Goal: Information Seeking & Learning: Learn about a topic

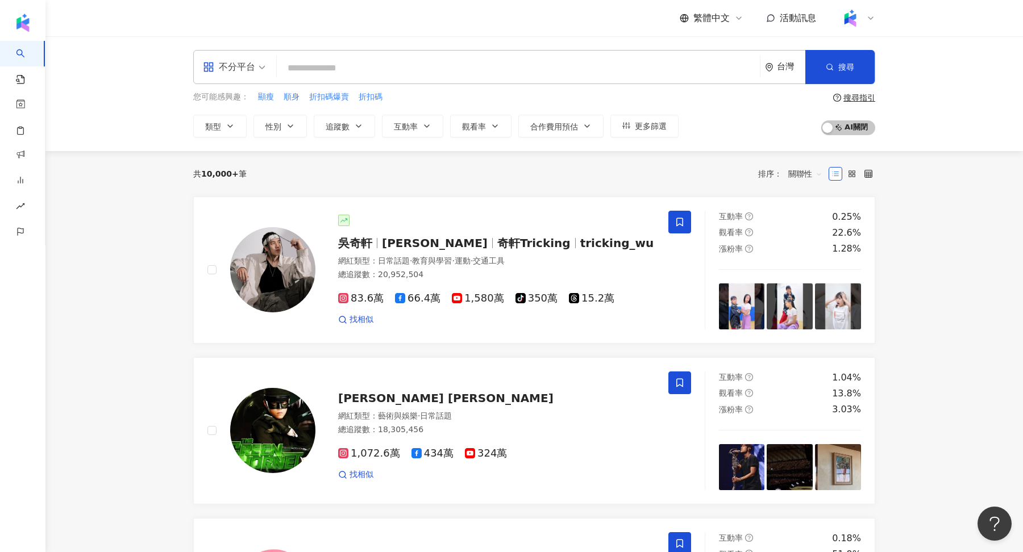
click at [282, 84] on div "不分平台 台灣 搜尋" at bounding box center [534, 67] width 682 height 34
click at [418, 127] on button "互動率" at bounding box center [412, 126] width 61 height 23
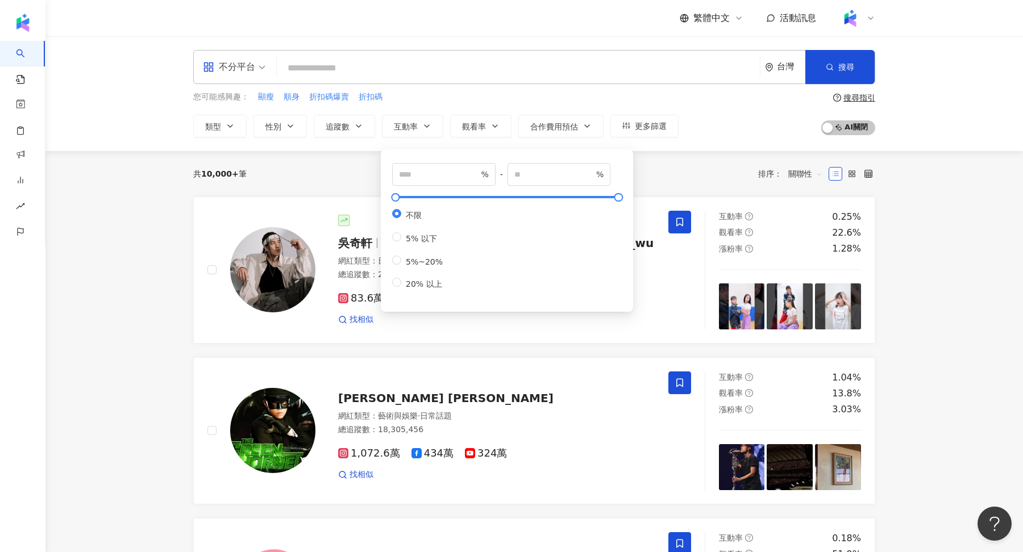
click at [327, 148] on div "不分平台 台灣 搜尋 您可能感興趣： 顯瘦 順身 折扣碼爆賣 折扣碼 類型 性別 追蹤數 互動率 觀看率 合作費用預估 更多篩選 % - % 不限 5% 以下…" at bounding box center [534, 93] width 978 height 115
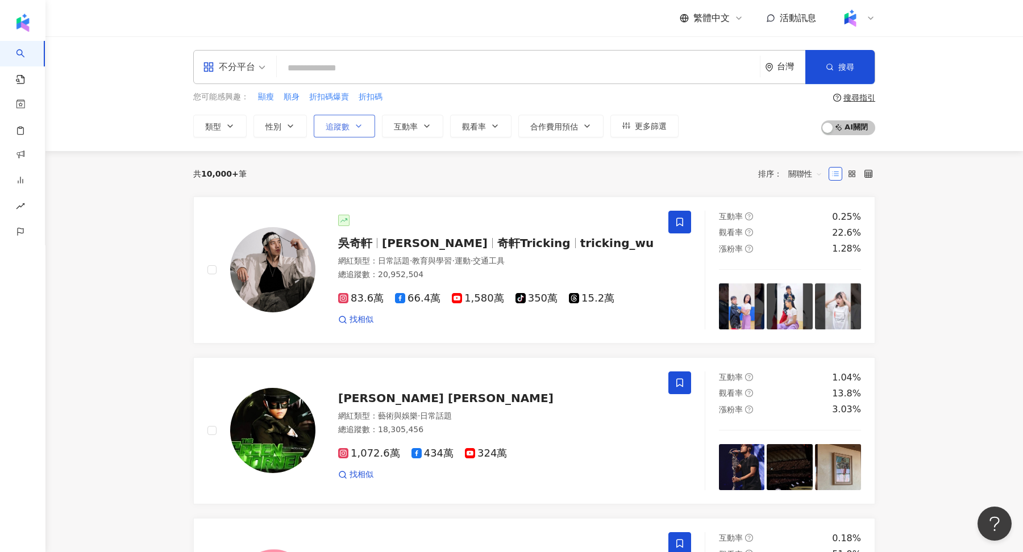
click at [327, 126] on span "追蹤數" at bounding box center [338, 126] width 24 height 9
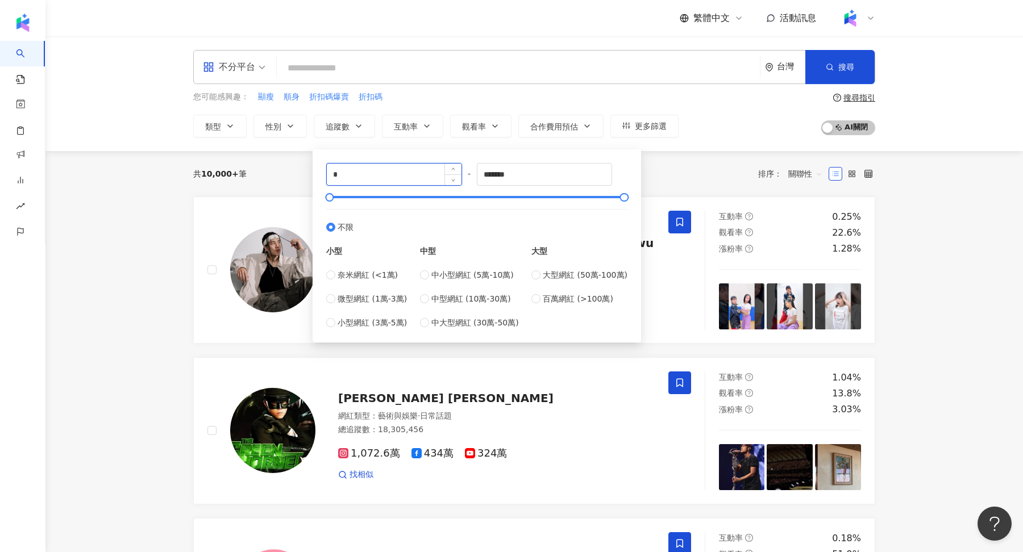
click at [361, 169] on input "*" at bounding box center [394, 175] width 135 height 22
type input "******"
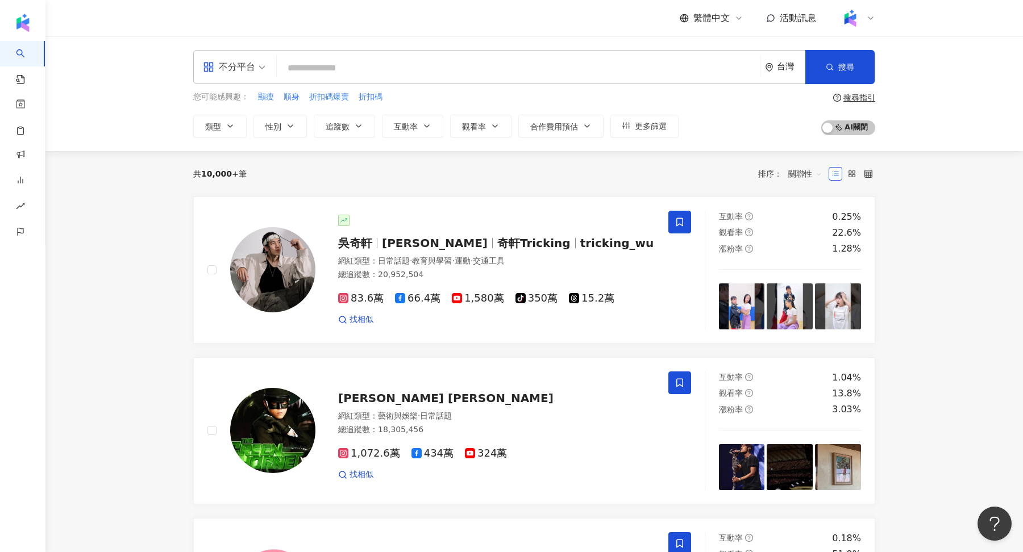
click at [726, 155] on div "共 10,000+ 筆 排序： 關聯性" at bounding box center [534, 173] width 682 height 45
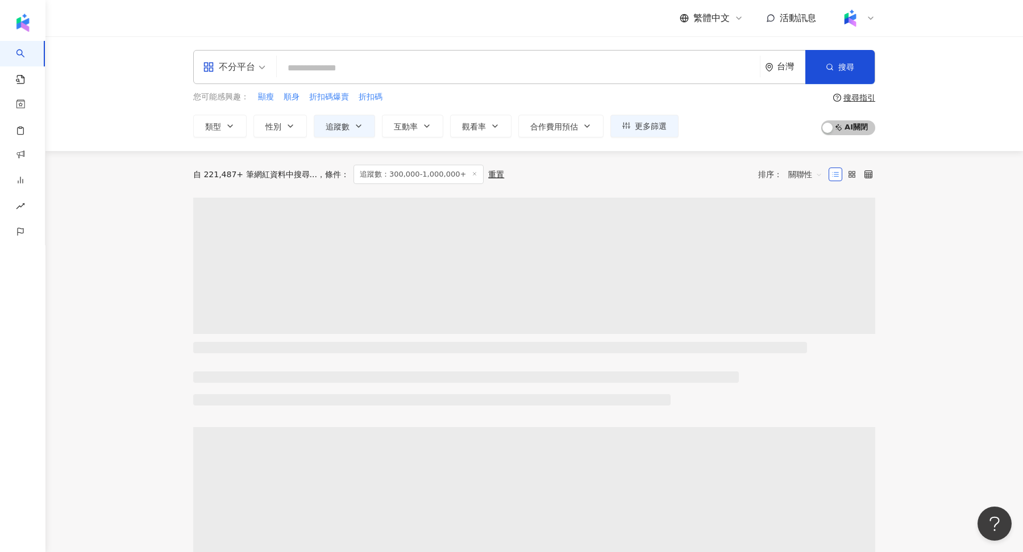
click at [675, 128] on div "您可能感興趣： 顯瘦 順身 折扣碼爆賣 折扣碼 類型 性別 追蹤數 互動率 觀看率 合作費用預估 更多篩選 % - % 不限 5% 以下 5%~20% 20%…" at bounding box center [534, 114] width 682 height 47
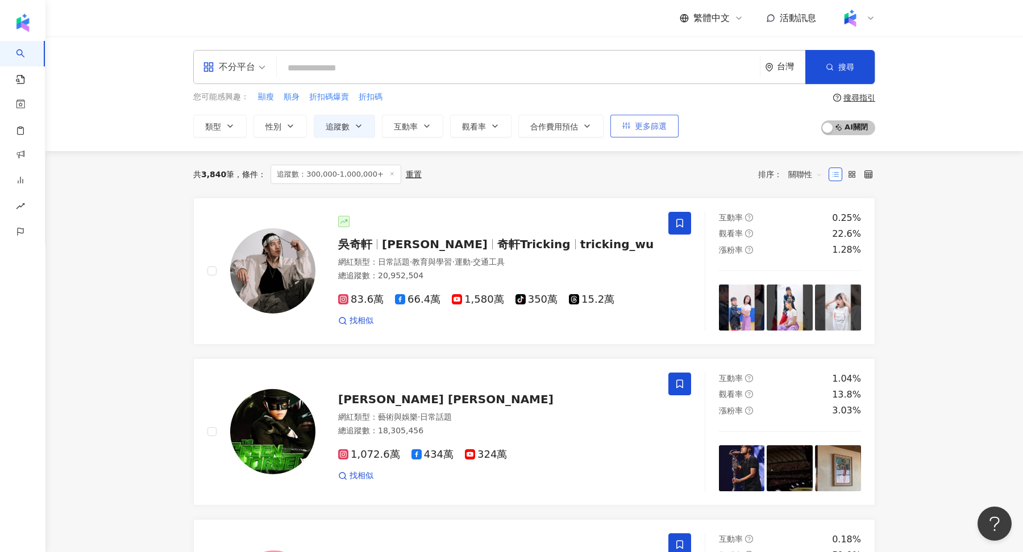
click at [673, 130] on button "更多篩選" at bounding box center [644, 126] width 68 height 23
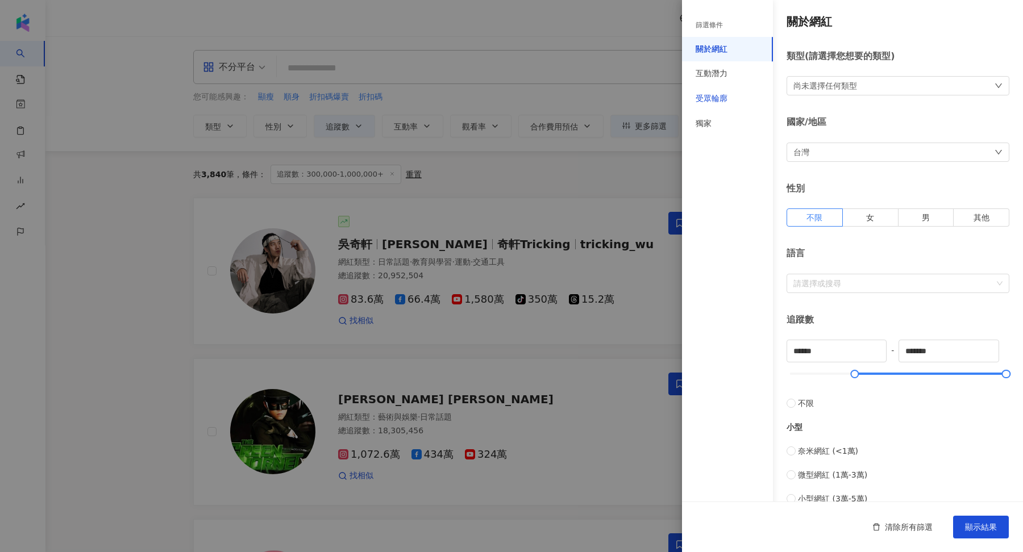
click at [718, 101] on div "受眾輪廓" at bounding box center [712, 98] width 32 height 11
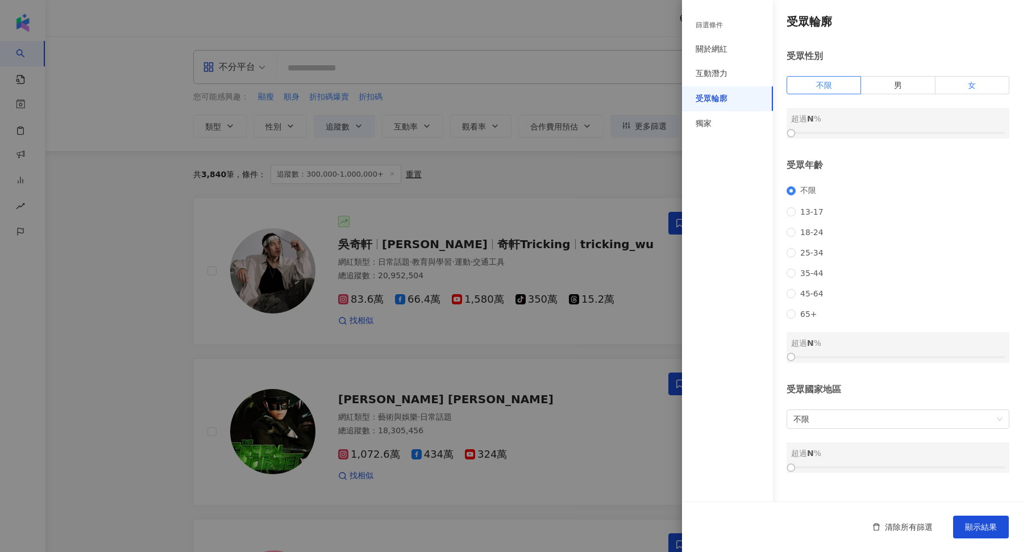
click at [972, 88] on span "女" at bounding box center [972, 85] width 8 height 9
drag, startPoint x: 793, startPoint y: 132, endPoint x: 916, endPoint y: 132, distance: 123.3
click at [916, 132] on div at bounding box center [917, 133] width 6 height 6
click at [803, 257] on span "25-34" at bounding box center [812, 252] width 32 height 9
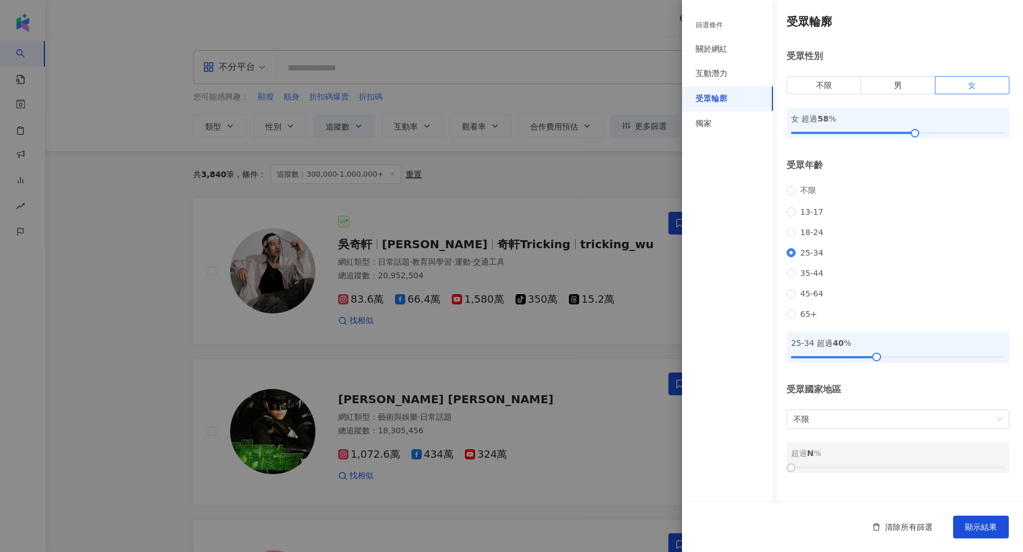
drag, startPoint x: 796, startPoint y: 373, endPoint x: 880, endPoint y: 363, distance: 84.8
click at [880, 363] on div "25-34 超過 40 %" at bounding box center [898, 347] width 223 height 31
click at [986, 533] on button "顯示結果" at bounding box center [981, 527] width 56 height 23
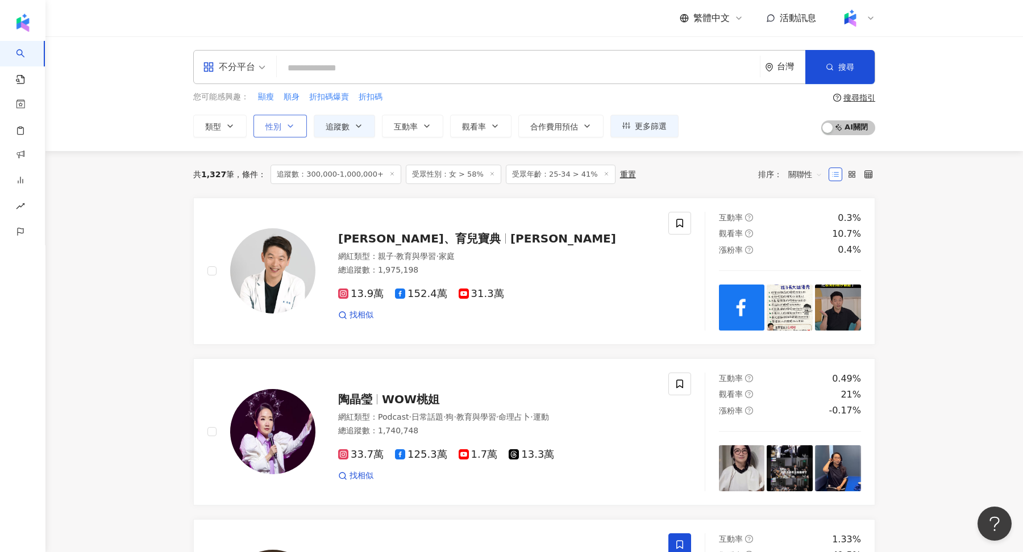
click at [277, 126] on span "性別" at bounding box center [273, 126] width 16 height 9
click at [277, 197] on span "女" at bounding box center [281, 193] width 17 height 13
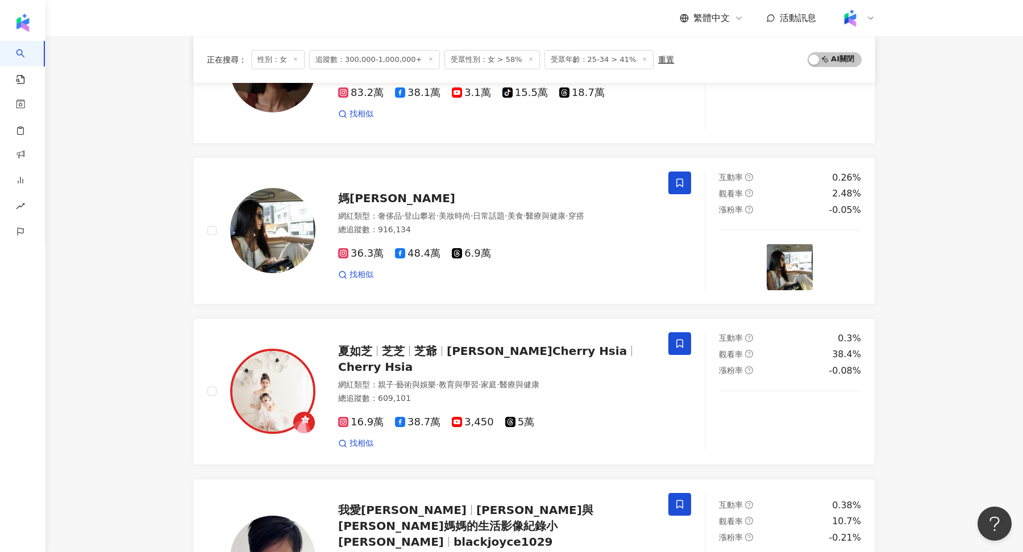
scroll to position [338, 0]
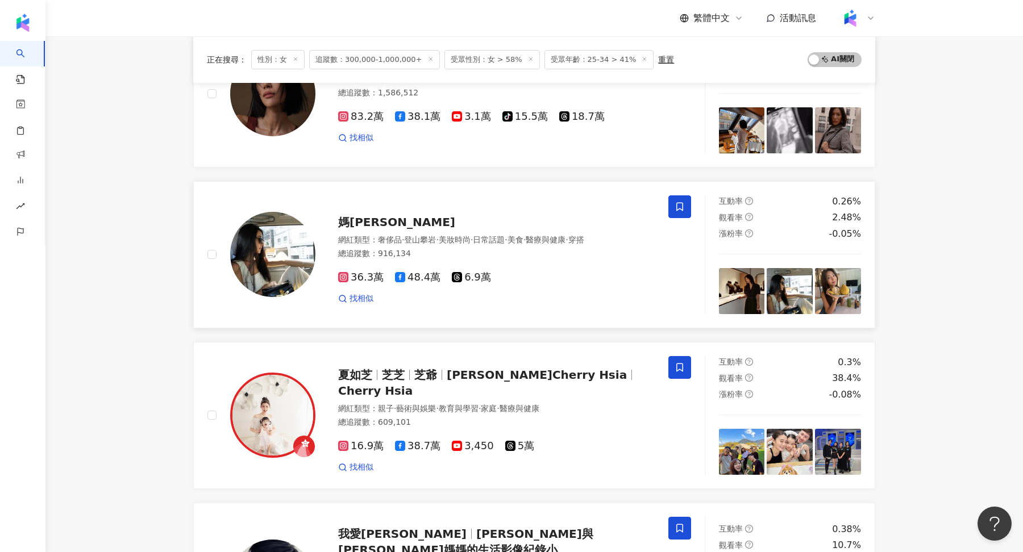
click at [275, 268] on img at bounding box center [272, 254] width 85 height 85
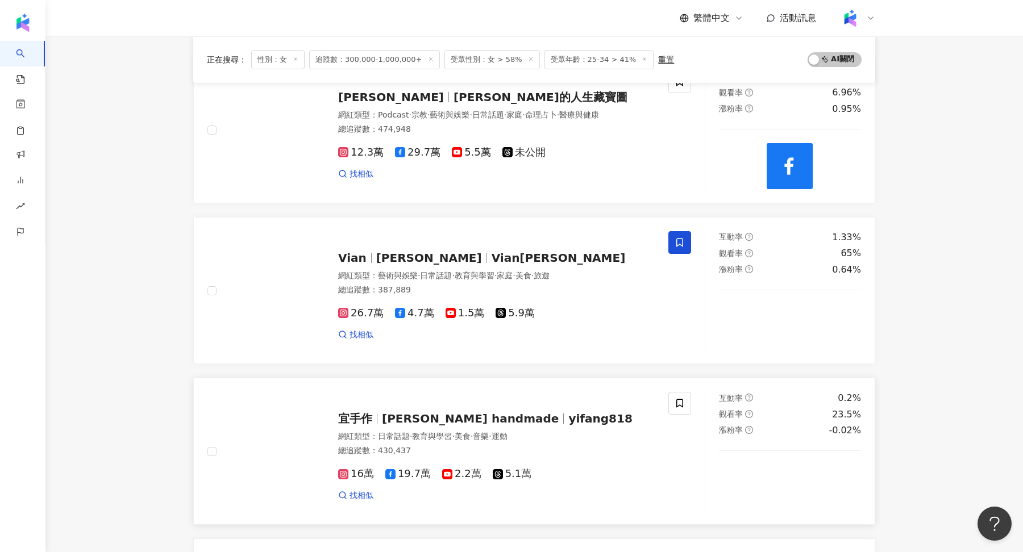
scroll to position [958, 0]
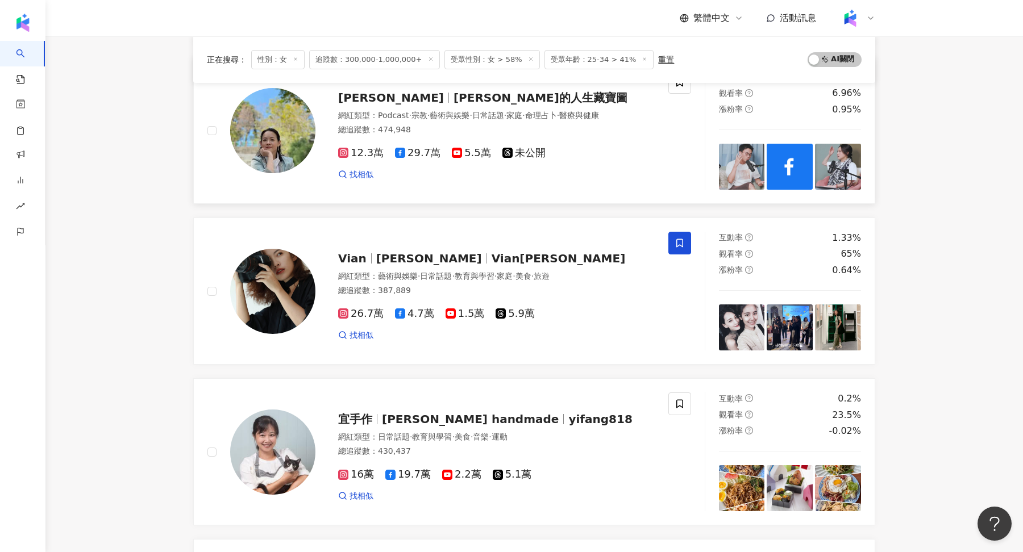
click at [265, 152] on img at bounding box center [272, 130] width 85 height 85
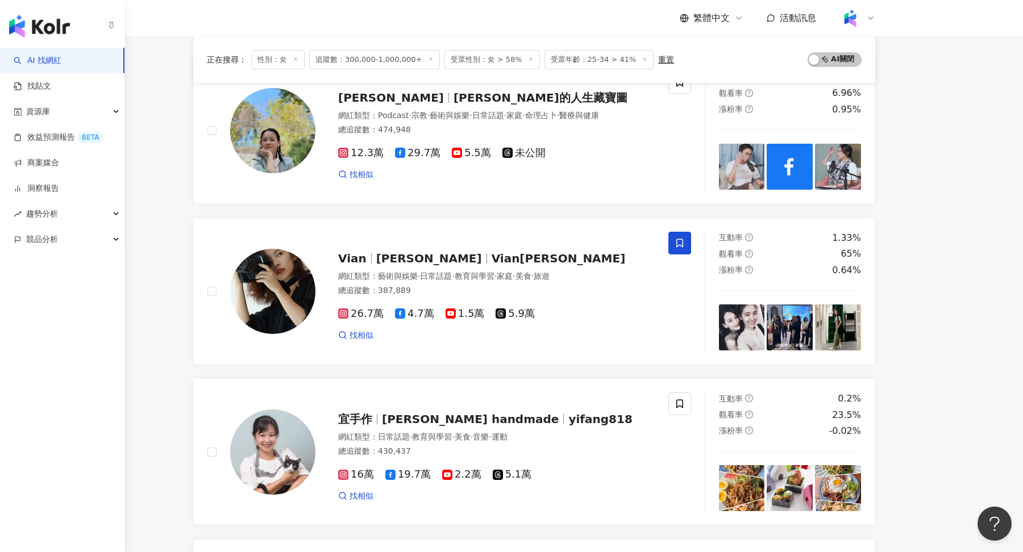
click at [22, 26] on img "button" at bounding box center [39, 26] width 61 height 23
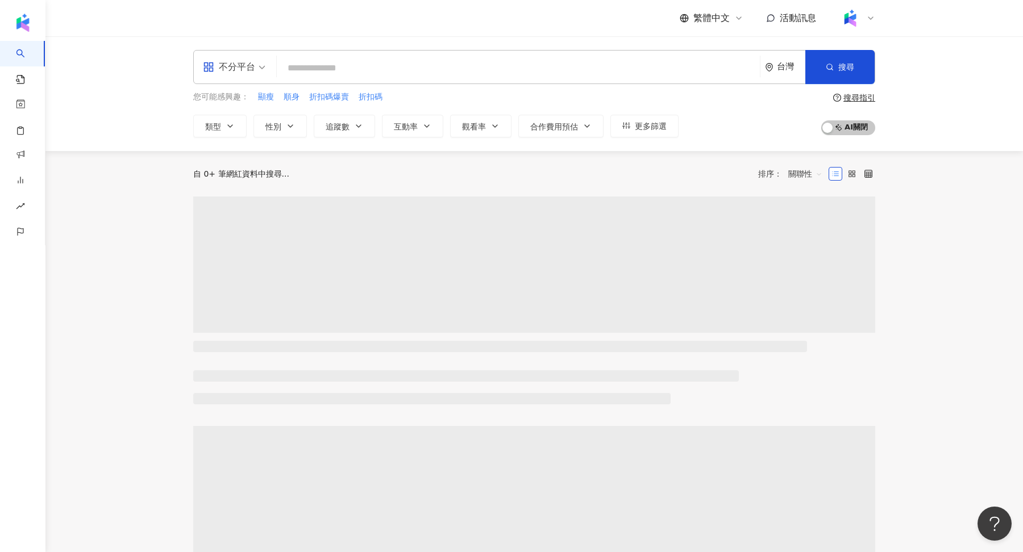
click at [323, 65] on input "search" at bounding box center [518, 68] width 474 height 22
paste input "***"
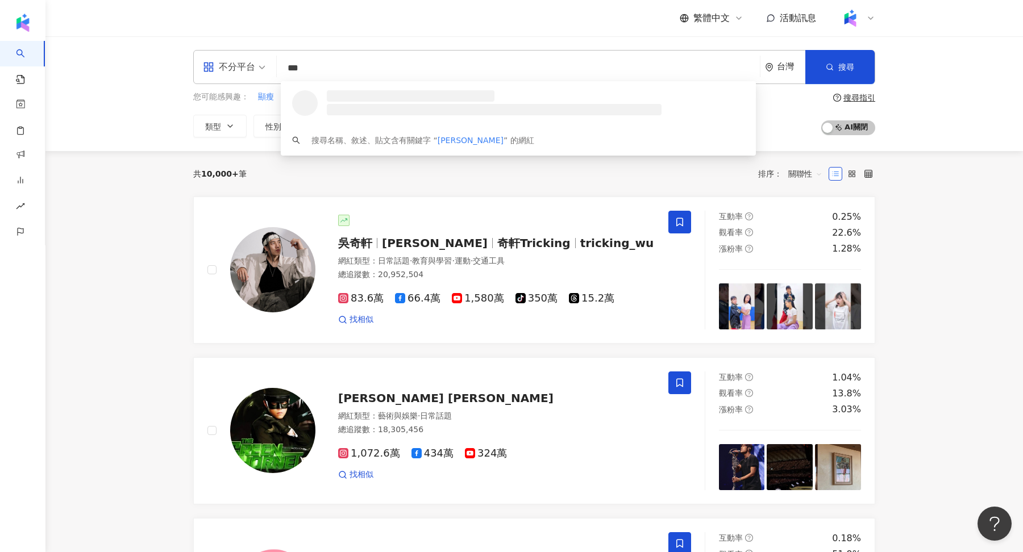
type input "**"
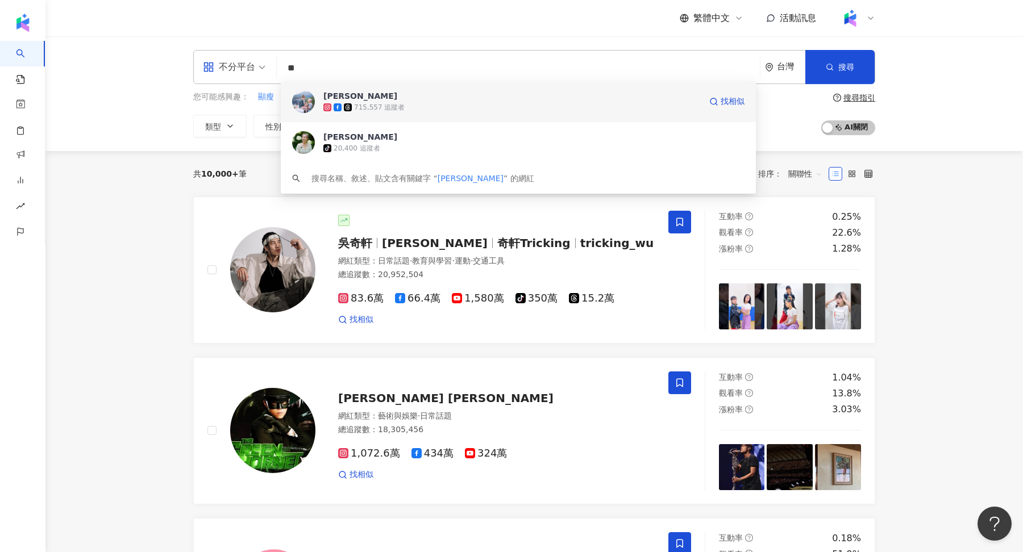
click at [361, 111] on div "715,557 追蹤者" at bounding box center [379, 108] width 51 height 10
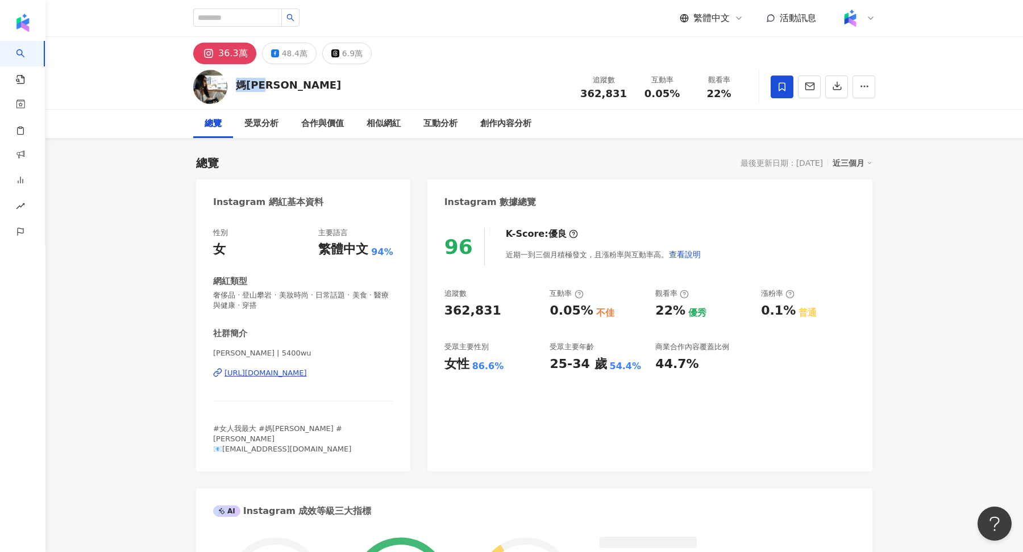
drag, startPoint x: 237, startPoint y: 84, endPoint x: 309, endPoint y: 84, distance: 71.6
click at [309, 84] on div "媽咪速玲 追蹤數 362,831 互動率 0.05% 觀看率 22%" at bounding box center [534, 86] width 727 height 45
click at [285, 53] on div "48.4萬" at bounding box center [295, 53] width 26 height 16
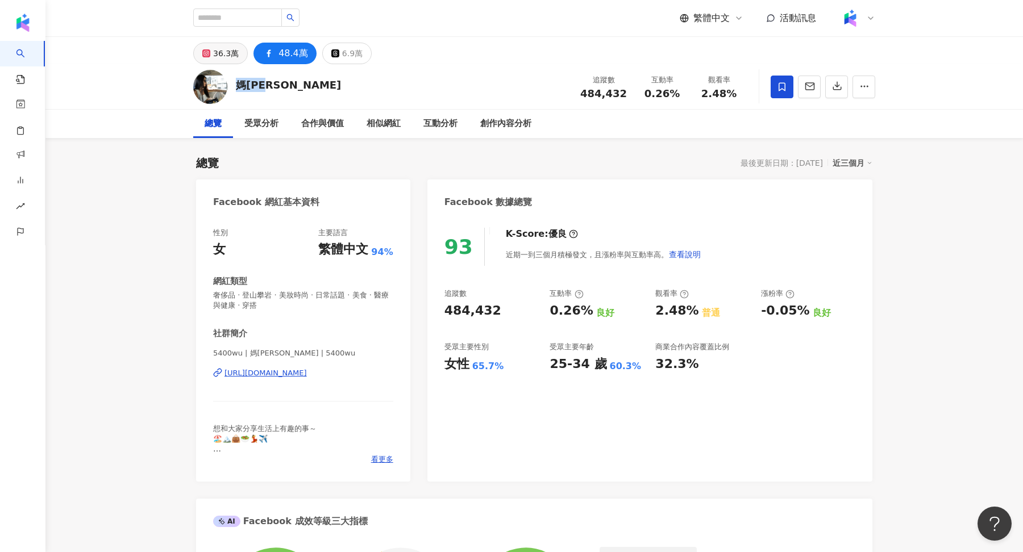
click at [232, 55] on div "36.3萬" at bounding box center [226, 53] width 26 height 16
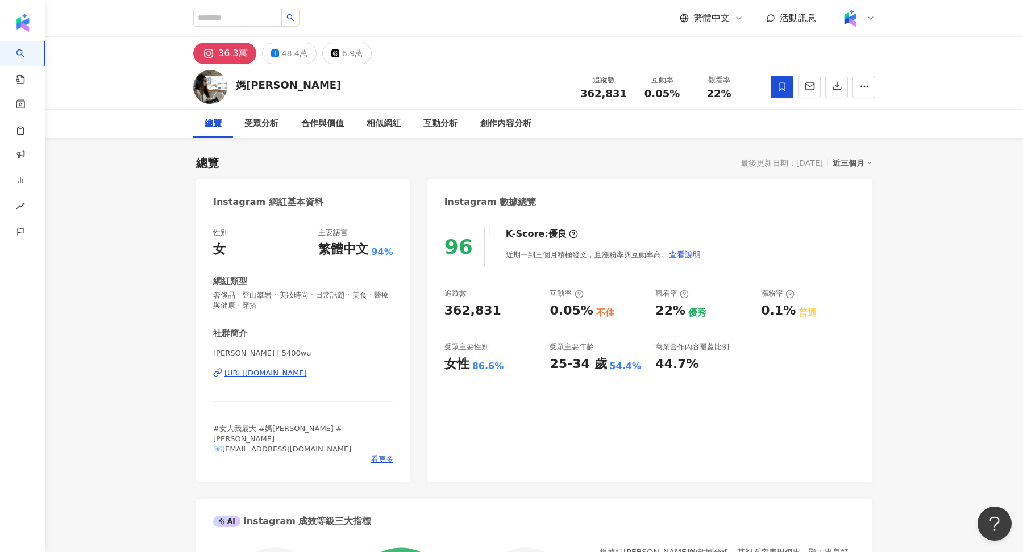
click at [290, 35] on div "繁體中文 活動訊息" at bounding box center [534, 18] width 682 height 36
click at [291, 49] on div "48.4萬" at bounding box center [295, 53] width 26 height 16
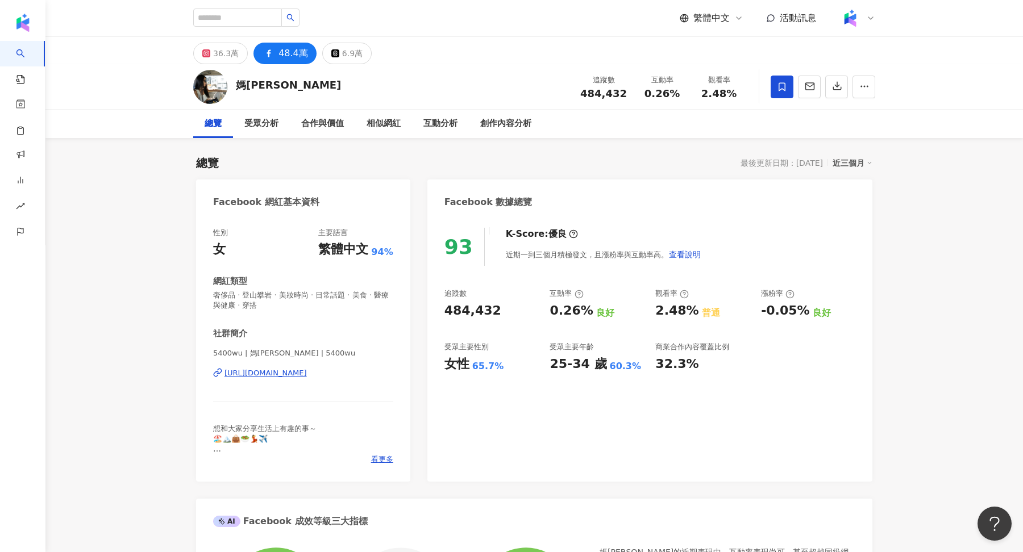
click at [307, 373] on div "[URL][DOMAIN_NAME]" at bounding box center [265, 373] width 82 height 10
drag, startPoint x: 582, startPoint y: 93, endPoint x: 630, endPoint y: 93, distance: 48.3
click at [630, 93] on div "追蹤數 484,432" at bounding box center [603, 86] width 60 height 24
copy span "484,432"
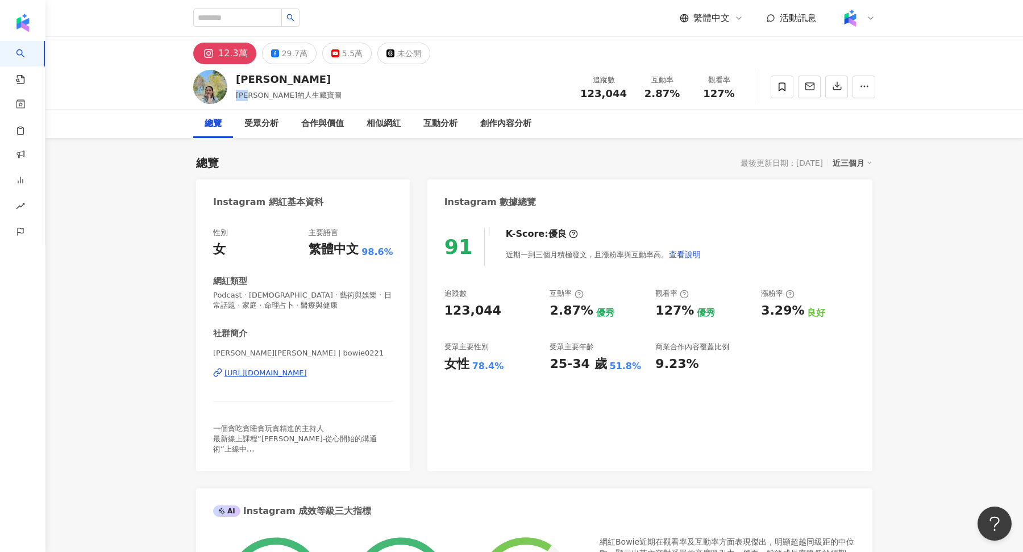
drag, startPoint x: 239, startPoint y: 94, endPoint x: 259, endPoint y: 97, distance: 20.2
click at [259, 97] on span "曾寶儀的人生藏寶圖" at bounding box center [289, 95] width 106 height 9
copy span "曾寶儀"
click at [303, 51] on button "29.7萬" at bounding box center [289, 54] width 55 height 22
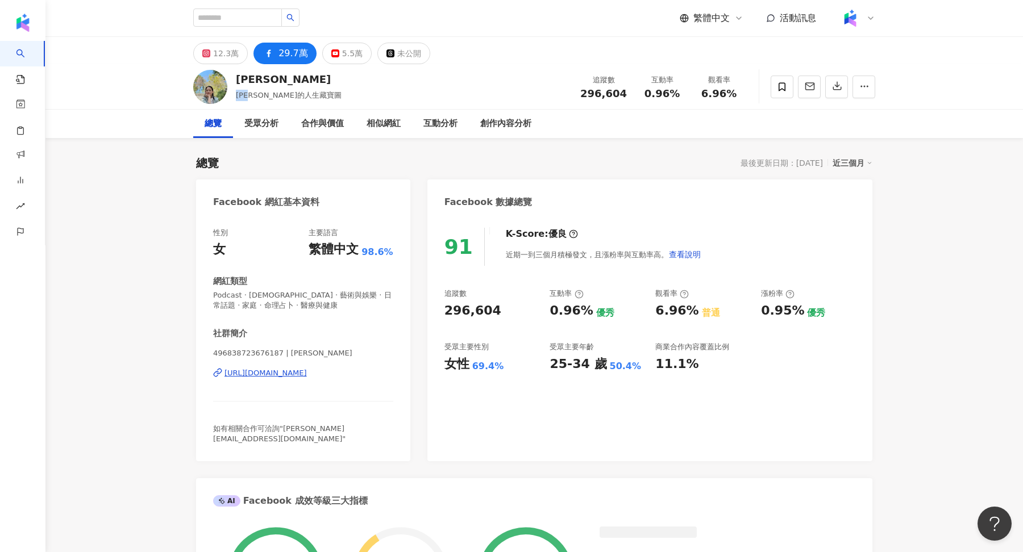
click at [280, 369] on div "https://www.facebook.com/496838723676187" at bounding box center [265, 373] width 82 height 10
click at [307, 371] on div "https://www.facebook.com/496838723676187" at bounding box center [265, 373] width 82 height 10
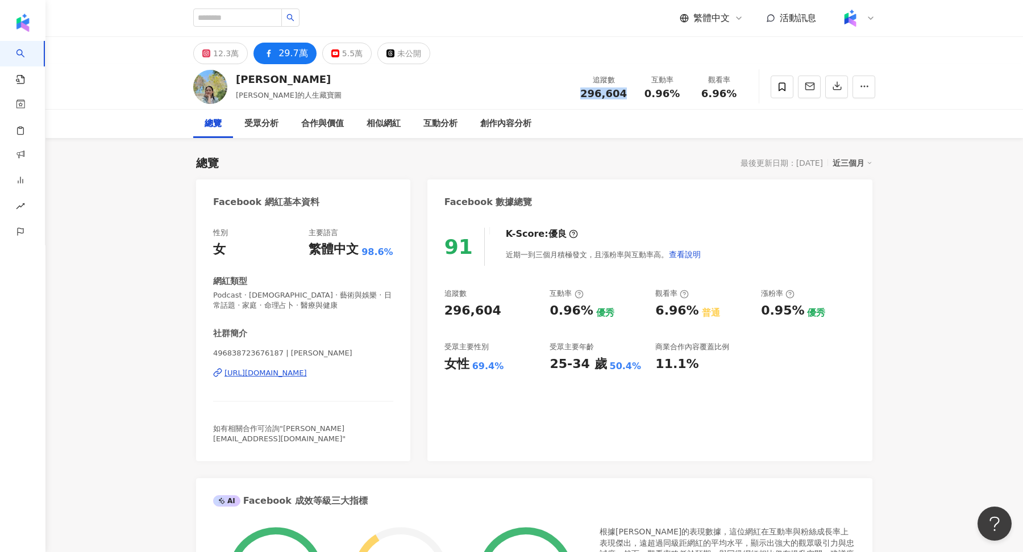
drag, startPoint x: 587, startPoint y: 92, endPoint x: 624, endPoint y: 91, distance: 36.9
click at [624, 91] on div "296,604" at bounding box center [603, 93] width 47 height 11
copy span "296,604"
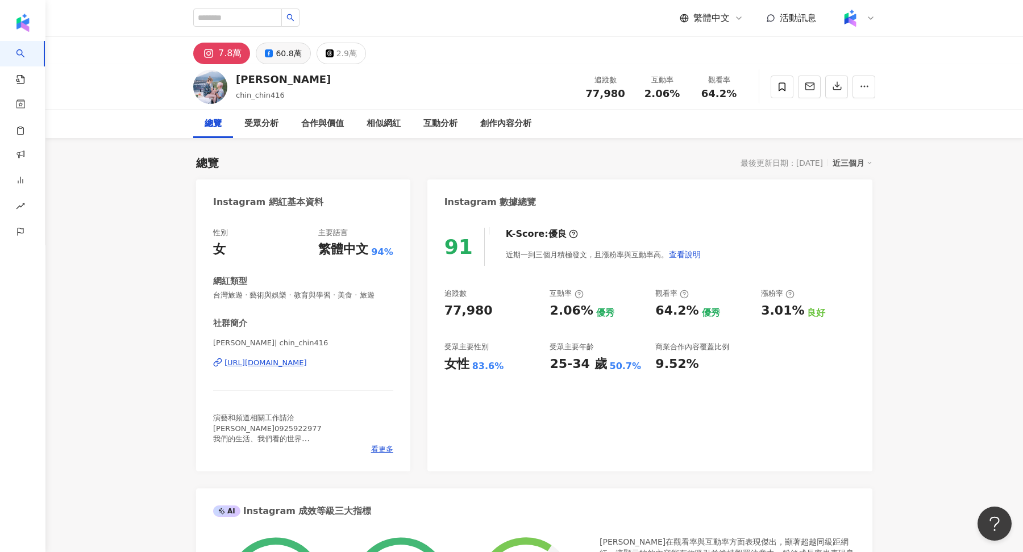
click at [280, 52] on div "60.8萬" at bounding box center [289, 53] width 26 height 16
